Goal: Navigation & Orientation: Find specific page/section

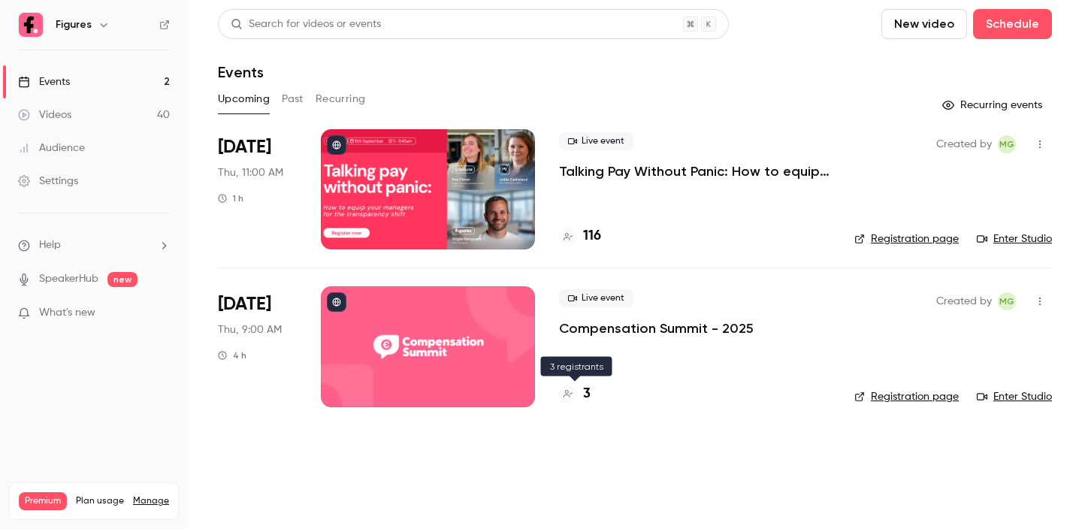
click at [583, 395] on div "3" at bounding box center [575, 394] width 32 height 20
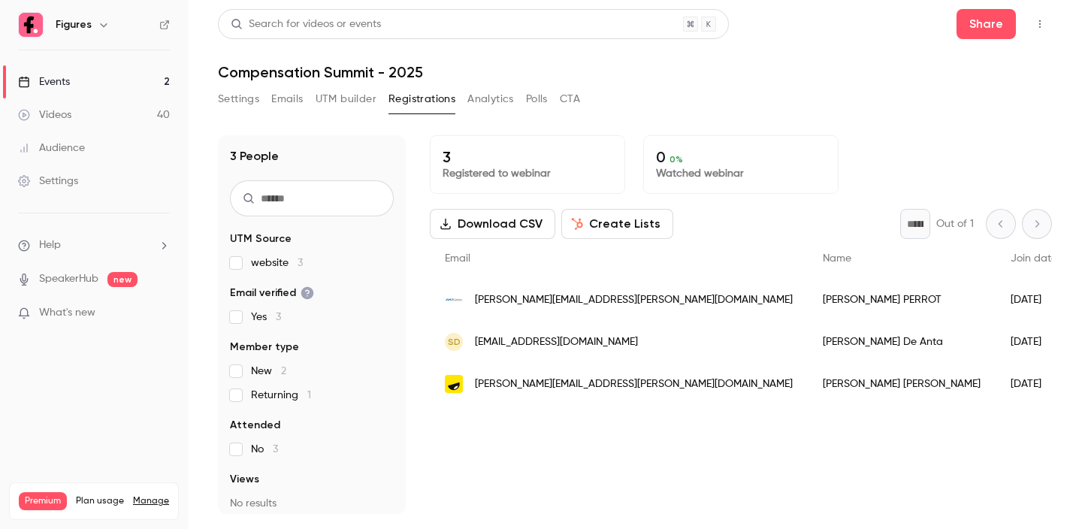
click at [94, 88] on link "Events 2" at bounding box center [94, 81] width 188 height 33
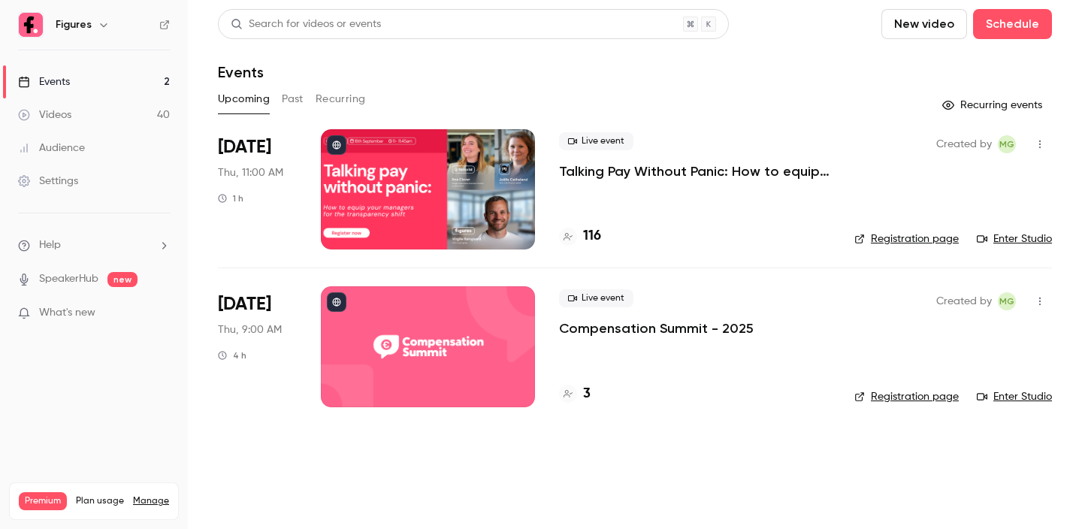
click at [598, 230] on h4 "116" at bounding box center [592, 236] width 18 height 20
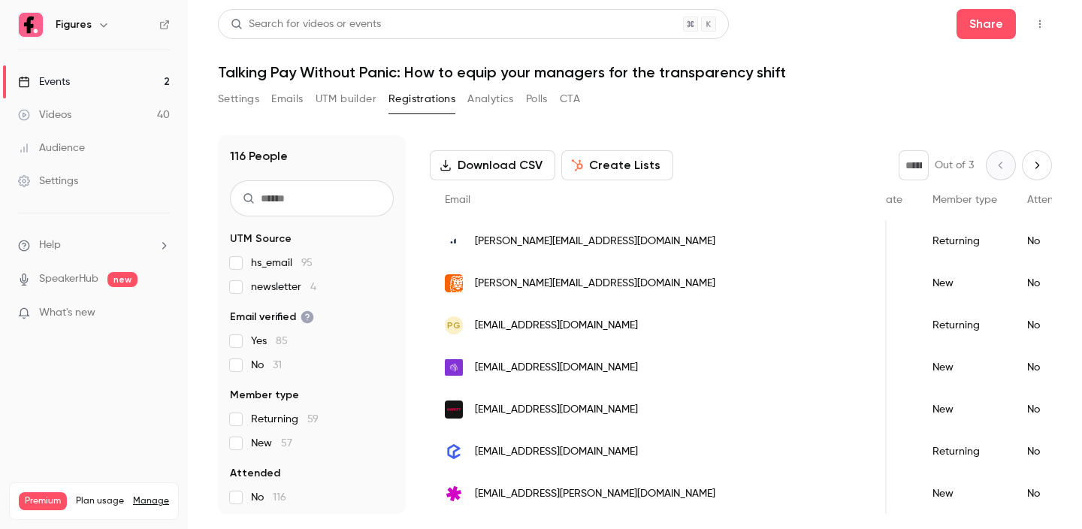
scroll to position [0, 296]
